Goal: Find specific page/section: Find specific page/section

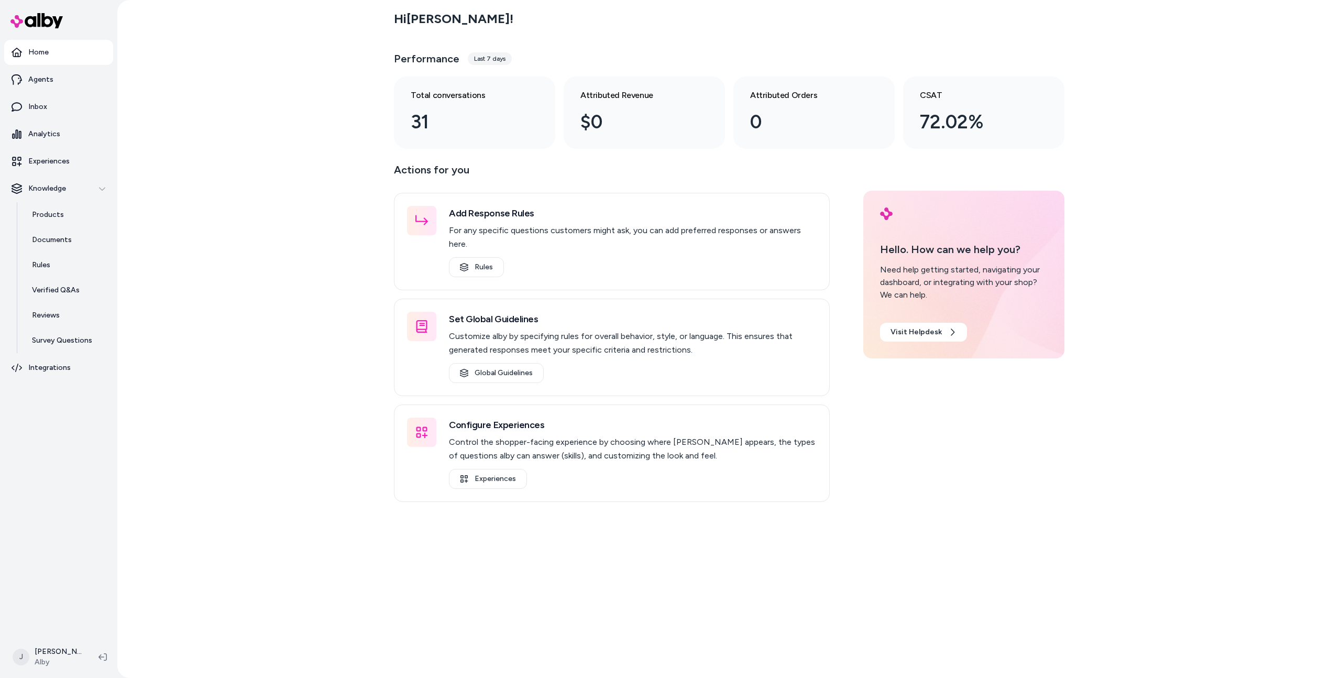
click at [257, 278] on div "Hi [PERSON_NAME] ! Performance Last 7 days Total conversations 31 Attributed Re…" at bounding box center [729, 339] width 1224 height 678
click at [86, 159] on link "Experiences" at bounding box center [58, 161] width 109 height 25
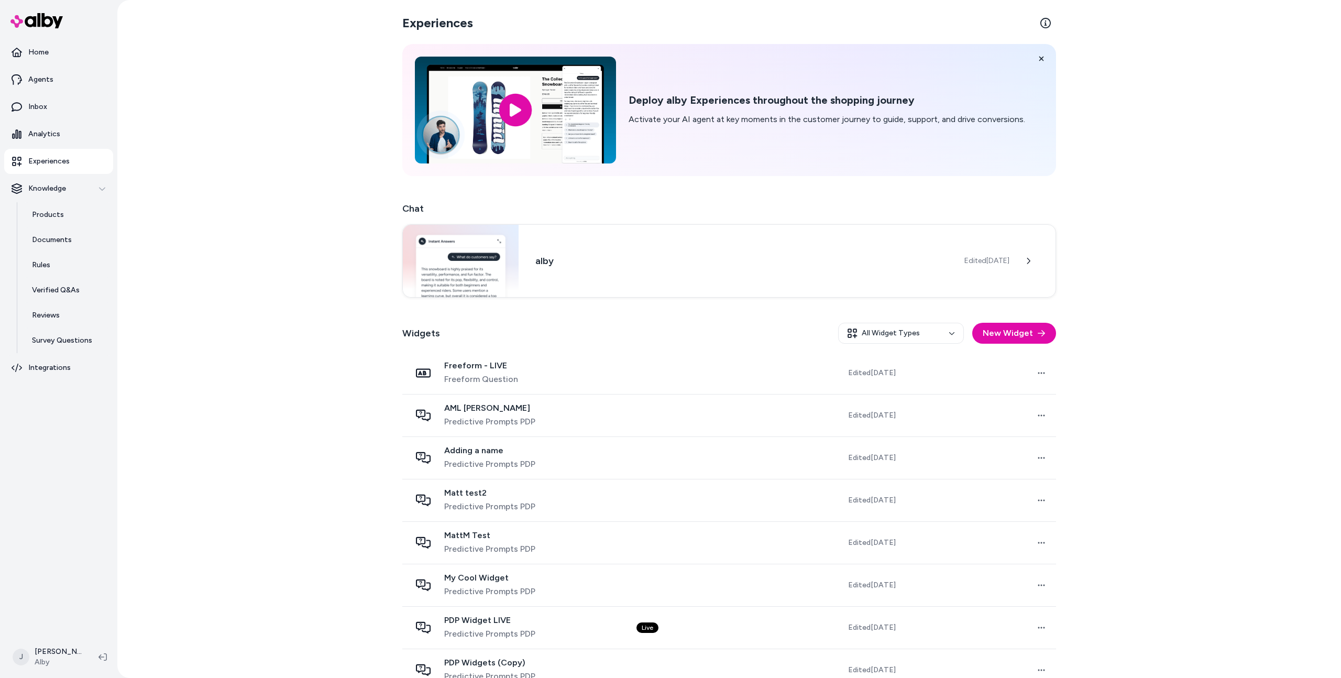
click at [286, 103] on div "Experiences Deploy alby Experiences throughout the shopping journey Activate yo…" at bounding box center [729, 339] width 1224 height 678
click at [310, 126] on div "Experiences Deploy alby Experiences throughout the shopping journey Activate yo…" at bounding box center [729, 339] width 1224 height 678
click at [329, 180] on div "Experiences Deploy alby Experiences throughout the shopping journey Activate yo…" at bounding box center [729, 339] width 1224 height 678
click at [329, 247] on div "Experiences Deploy alby Experiences throughout the shopping journey Activate yo…" at bounding box center [729, 339] width 1224 height 678
click at [304, 231] on div "Experiences Deploy alby Experiences throughout the shopping journey Activate yo…" at bounding box center [729, 339] width 1224 height 678
